Goal: Check status: Check status

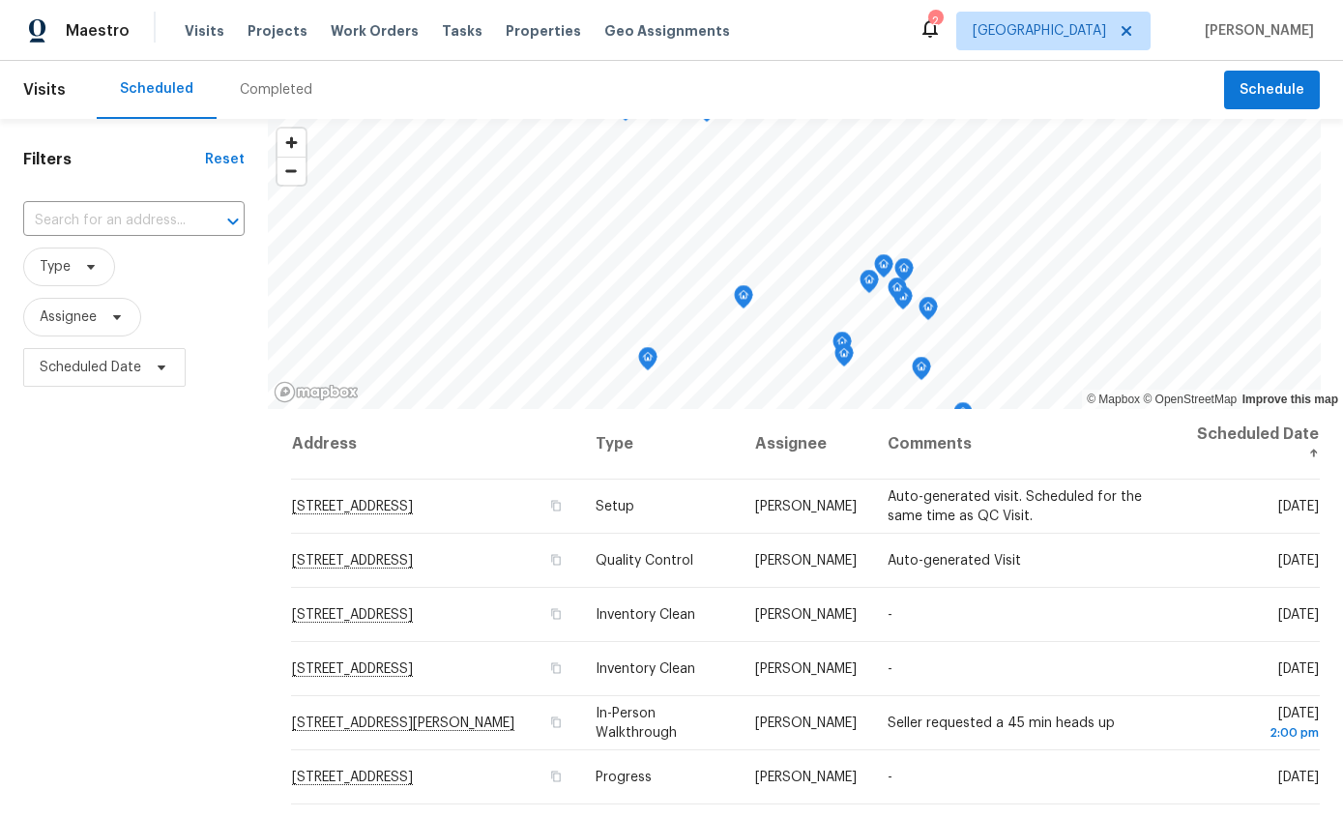
click at [293, 94] on div "Completed" at bounding box center [276, 89] width 73 height 19
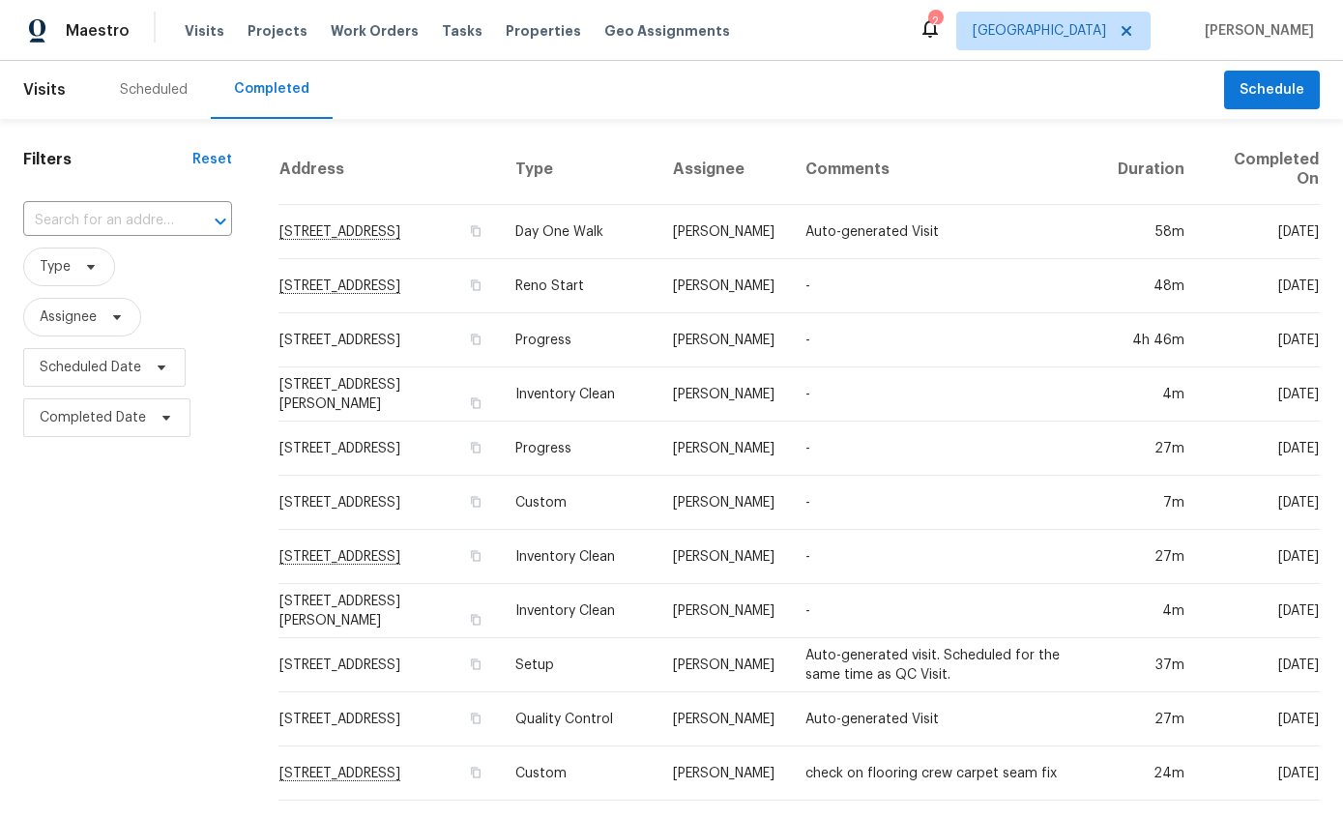
click at [164, 91] on div "Scheduled" at bounding box center [154, 89] width 68 height 19
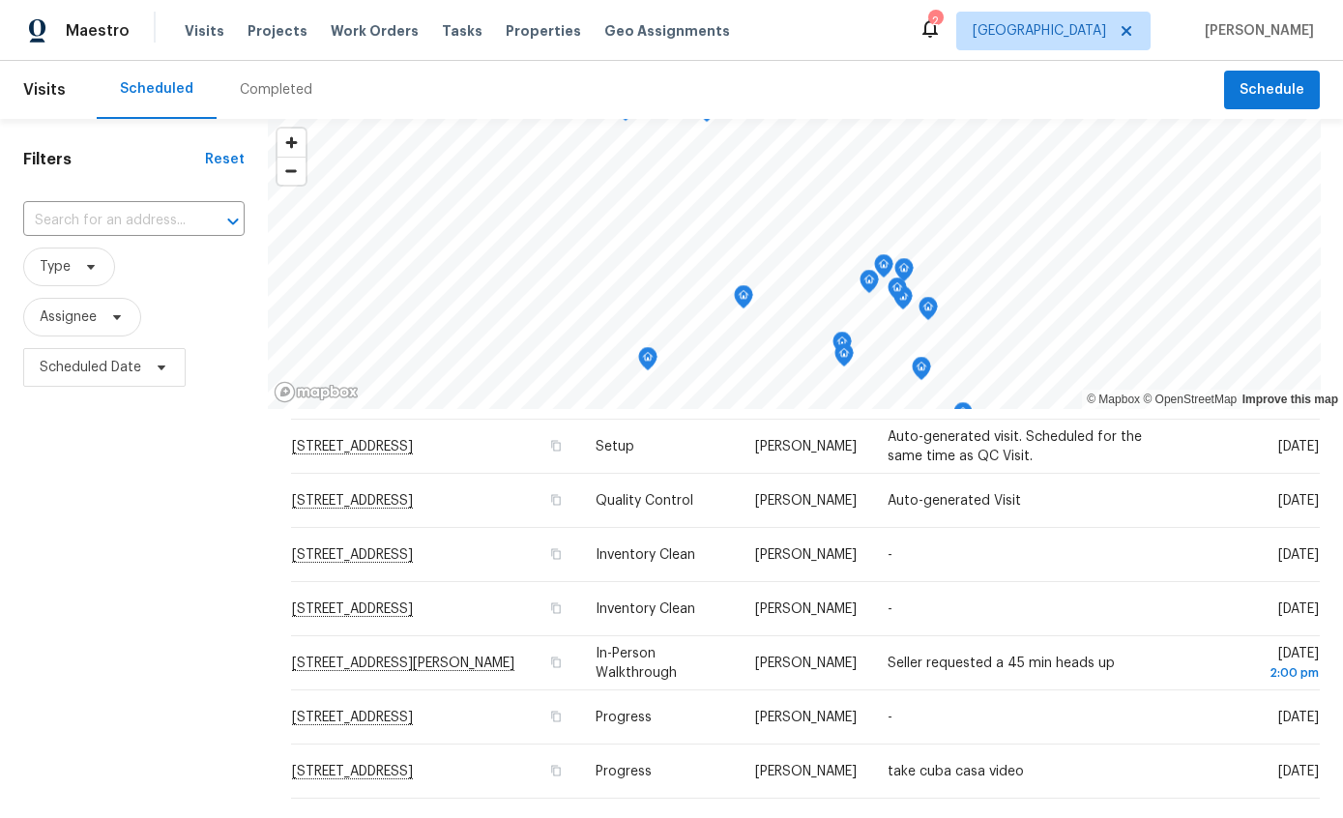
scroll to position [68, 0]
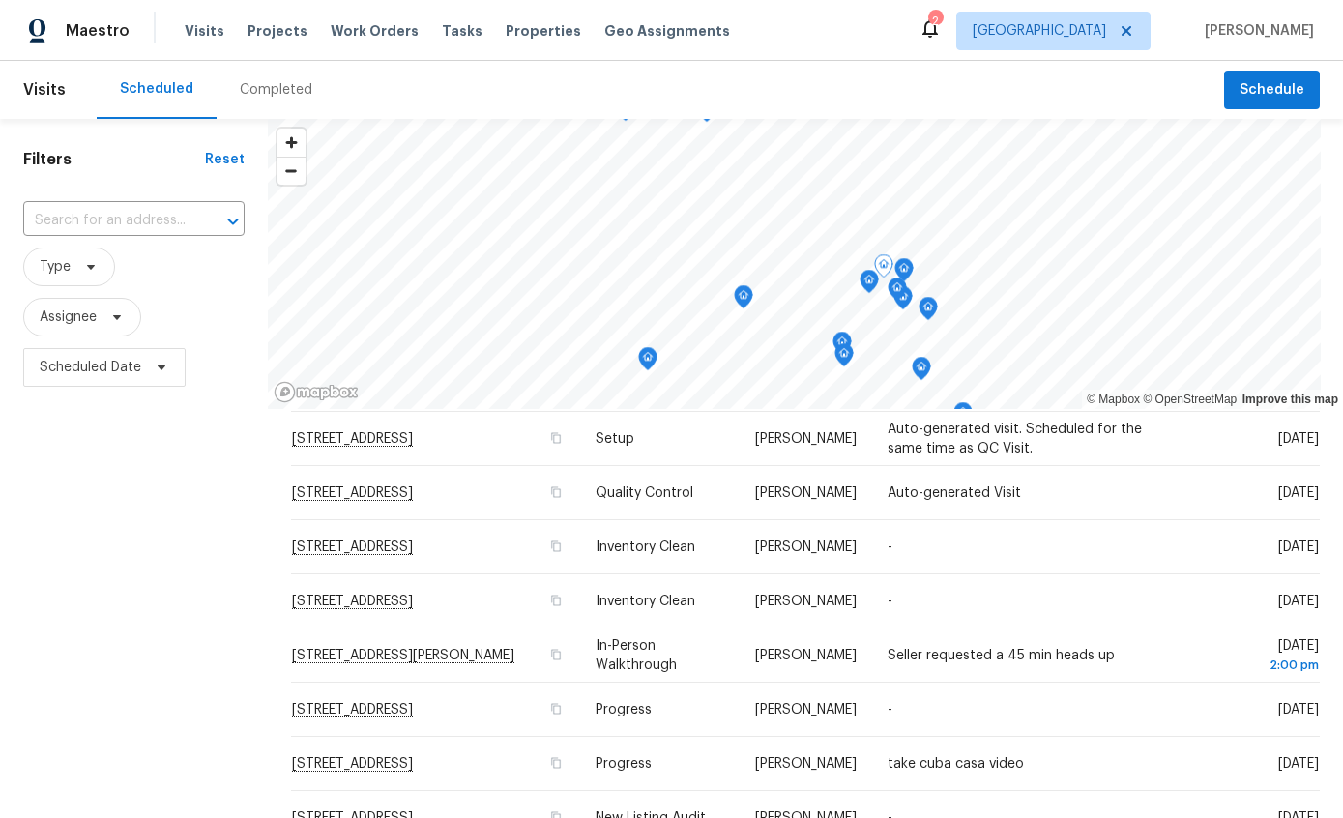
click at [1083, 546] on td "-" at bounding box center [1026, 547] width 309 height 54
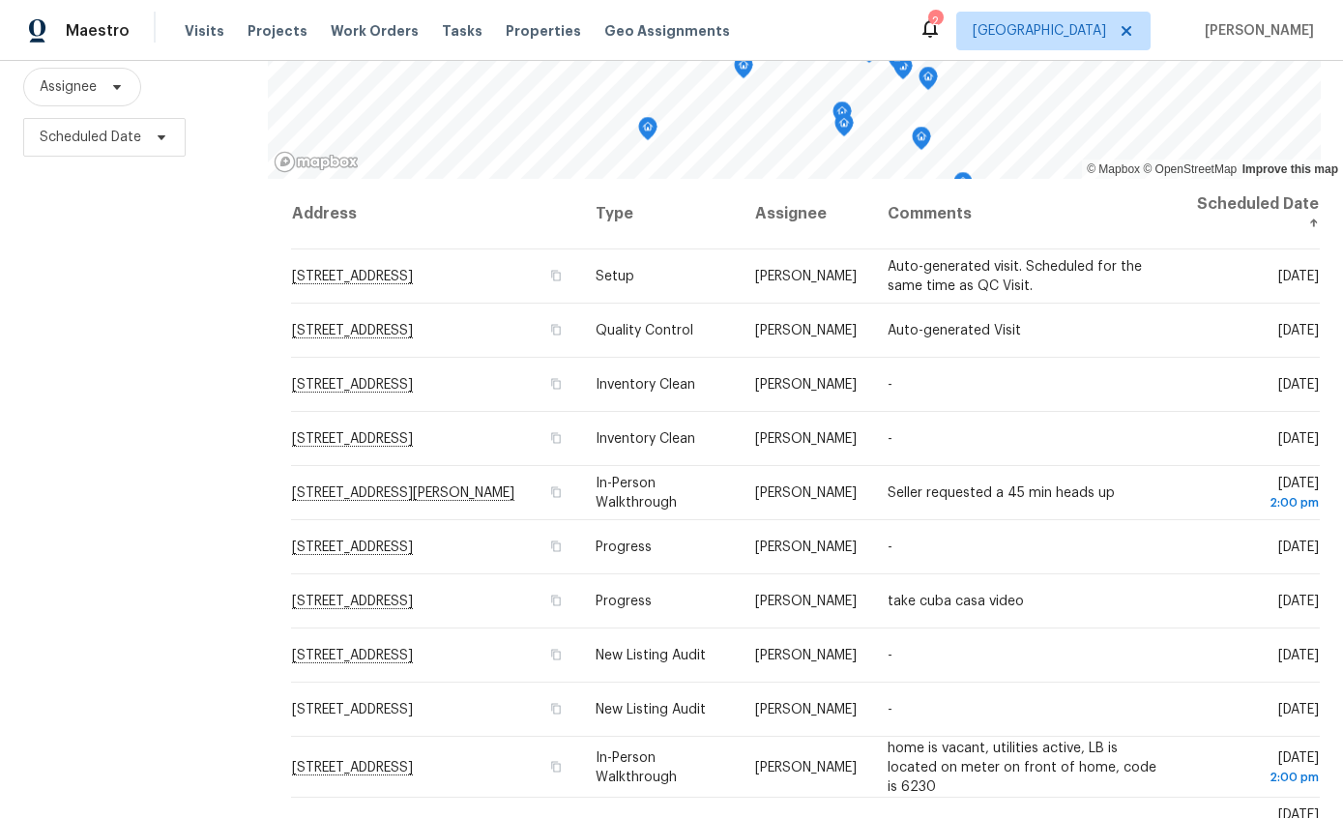
scroll to position [230, 0]
